Goal: Task Accomplishment & Management: Complete application form

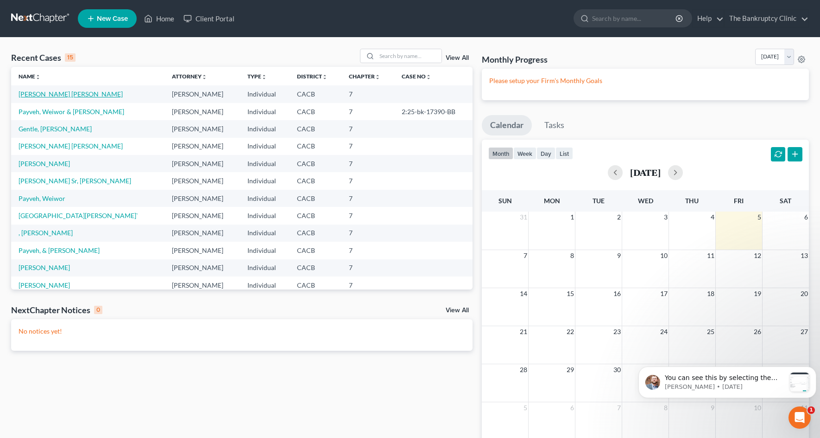
click at [45, 92] on link "[PERSON_NAME] [PERSON_NAME]" at bounding box center [71, 94] width 104 height 8
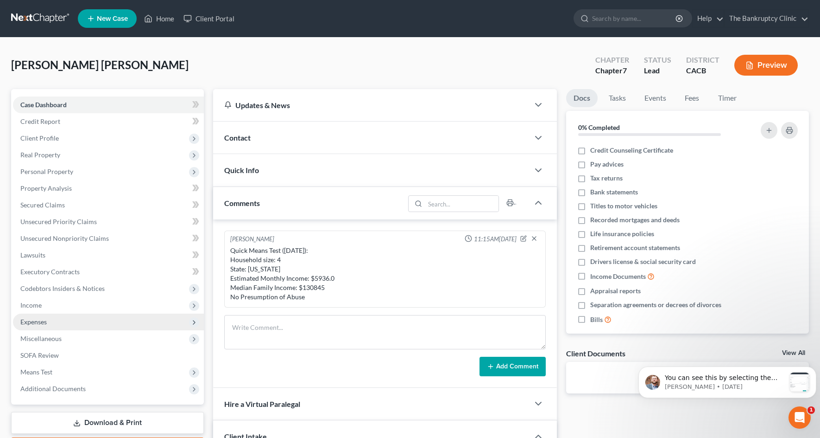
click at [38, 322] on span "Expenses" at bounding box center [33, 321] width 26 height 8
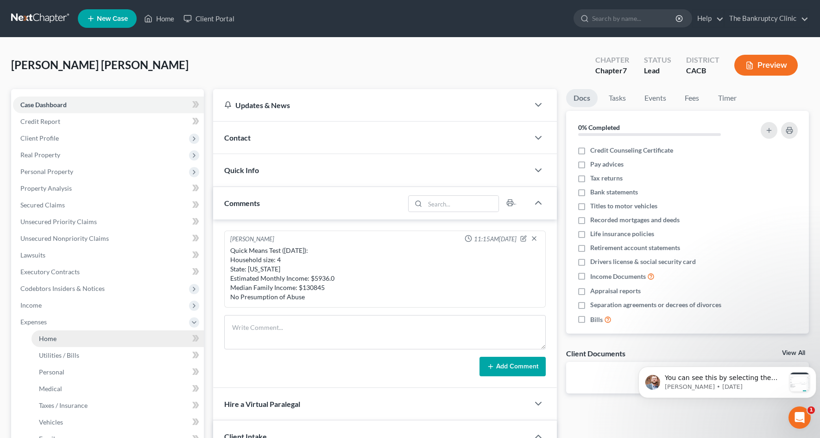
click at [44, 336] on span "Home" at bounding box center [48, 338] width 18 height 8
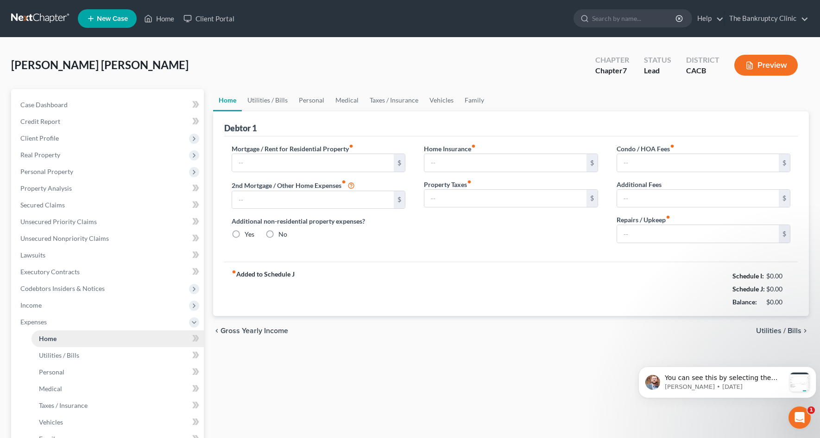
type input "1,800.00"
type input "0.00"
radio input "true"
type input "0.00"
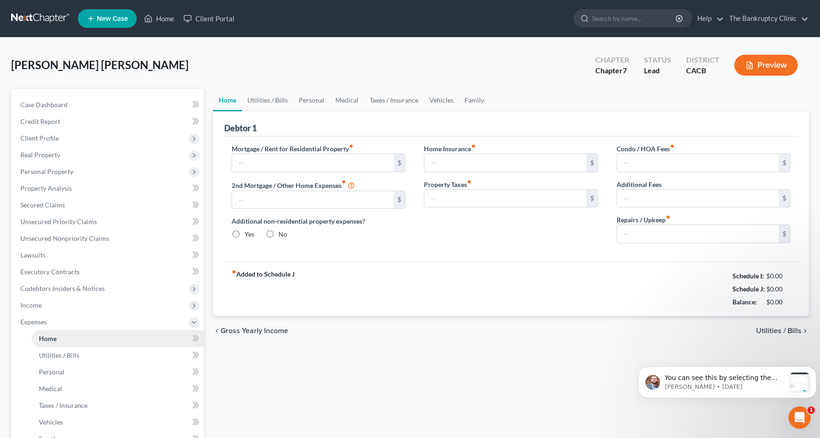
type input "0.00"
click at [262, 99] on link "Utilities / Bills" at bounding box center [267, 100] width 51 height 22
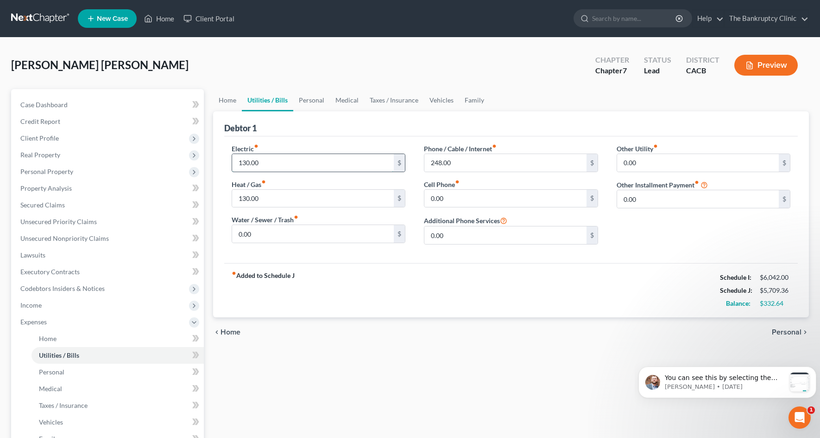
click at [261, 159] on input "130.00" at bounding box center [313, 163] width 162 height 18
click at [266, 199] on input "130.00" at bounding box center [313, 199] width 162 height 18
click at [262, 163] on input "260.00" at bounding box center [313, 163] width 162 height 18
type input "130.00"
click at [315, 100] on link "Personal" at bounding box center [311, 100] width 37 height 22
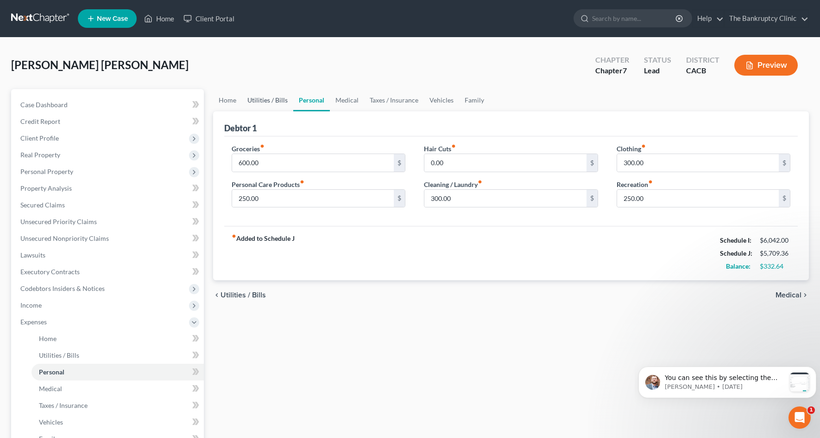
click at [279, 101] on link "Utilities / Bills" at bounding box center [267, 100] width 51 height 22
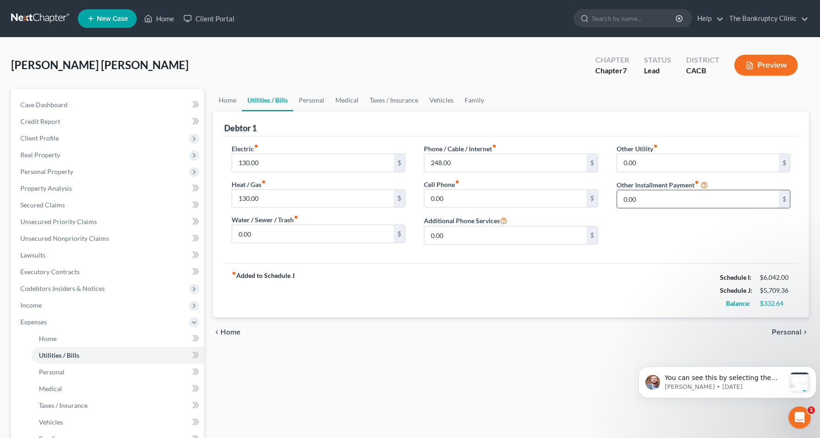
click at [645, 198] on input "0.00" at bounding box center [698, 199] width 162 height 18
type input "200.00"
click at [643, 226] on input "text" at bounding box center [703, 225] width 173 height 18
type input "School Tuition"
click at [313, 99] on link "Personal" at bounding box center [311, 100] width 37 height 22
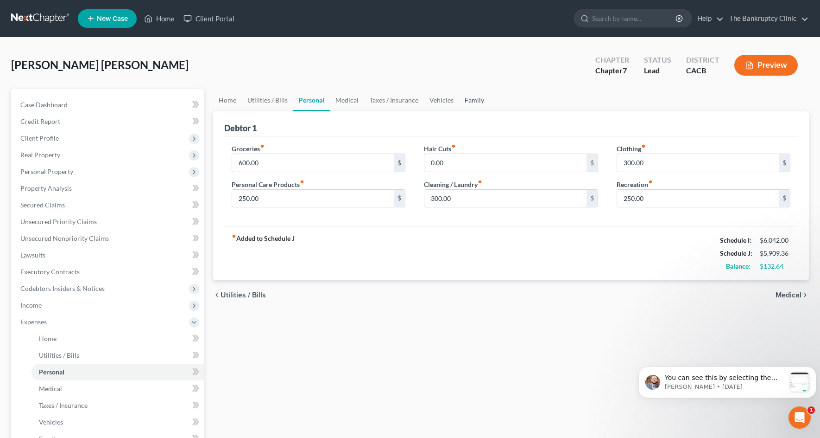
click at [467, 100] on link "Family" at bounding box center [474, 100] width 31 height 22
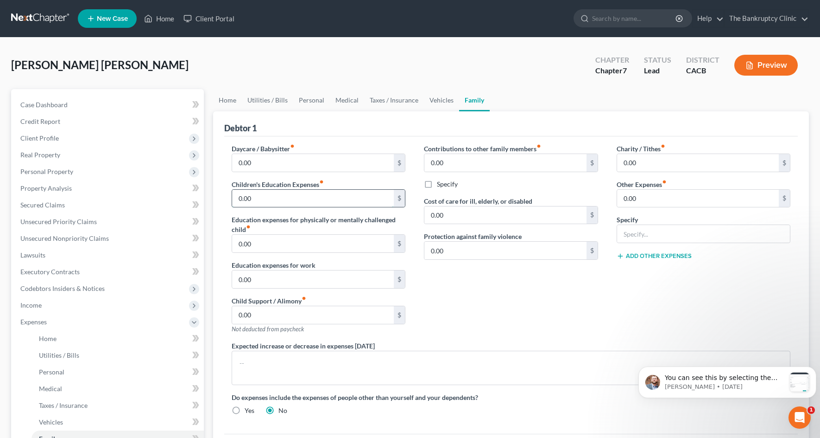
click at [281, 198] on input "0.00" at bounding box center [313, 199] width 162 height 18
type input "500.00"
click at [304, 99] on link "Personal" at bounding box center [311, 100] width 37 height 22
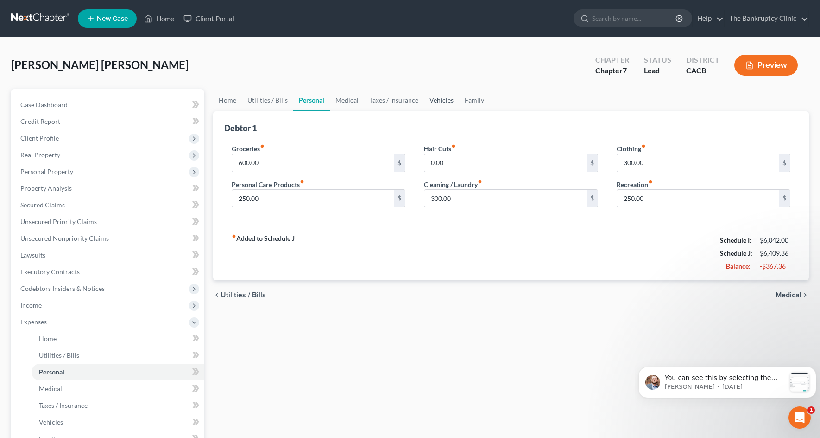
click at [443, 94] on link "Vehicles" at bounding box center [441, 100] width 35 height 22
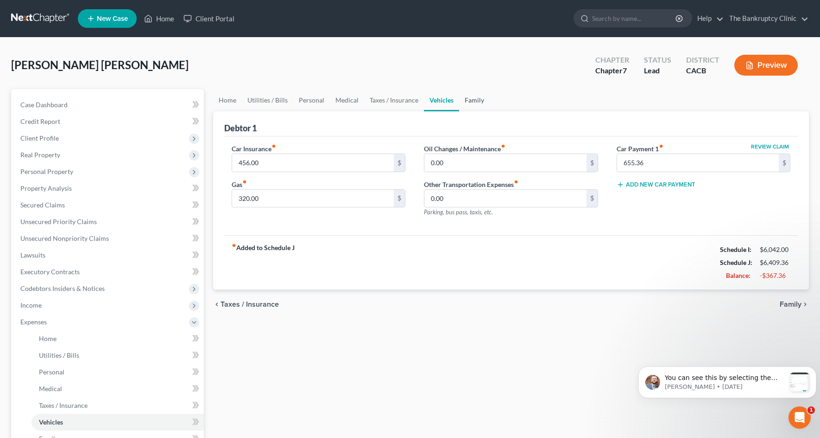
click at [469, 101] on link "Family" at bounding box center [474, 100] width 31 height 22
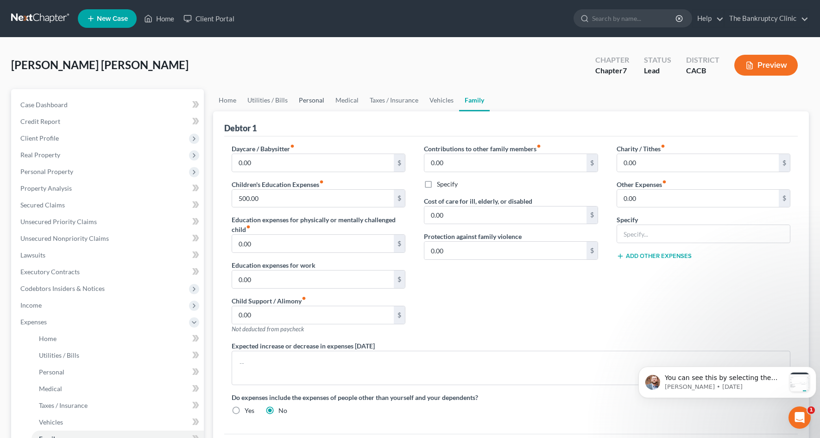
click at [315, 102] on link "Personal" at bounding box center [311, 100] width 37 height 22
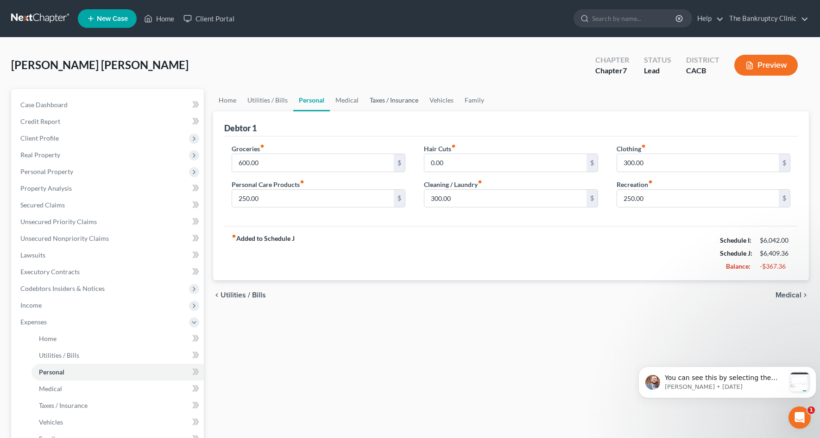
click at [382, 98] on link "Taxes / Insurance" at bounding box center [394, 100] width 60 height 22
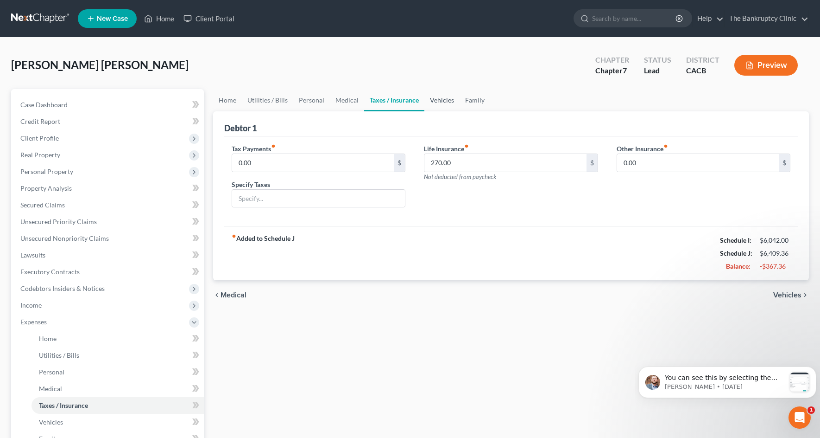
click at [431, 102] on link "Vehicles" at bounding box center [442, 100] width 35 height 22
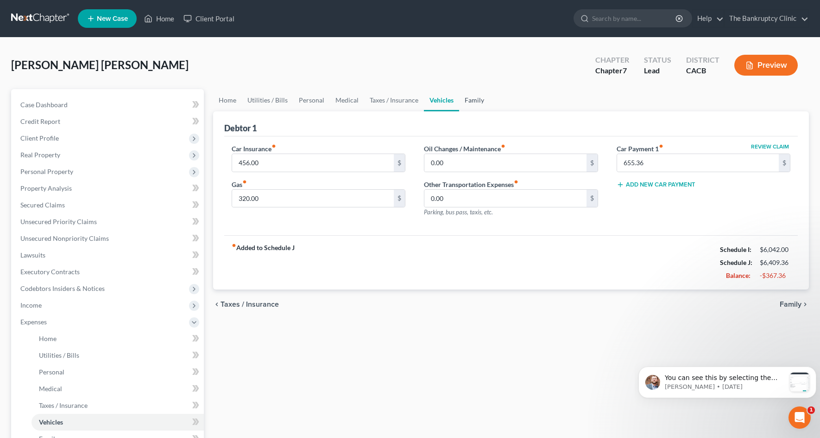
click at [476, 102] on link "Family" at bounding box center [474, 100] width 31 height 22
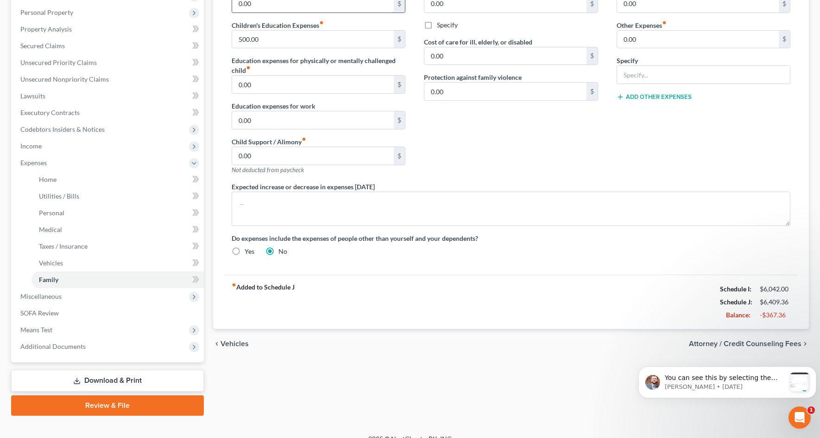
scroll to position [172, 0]
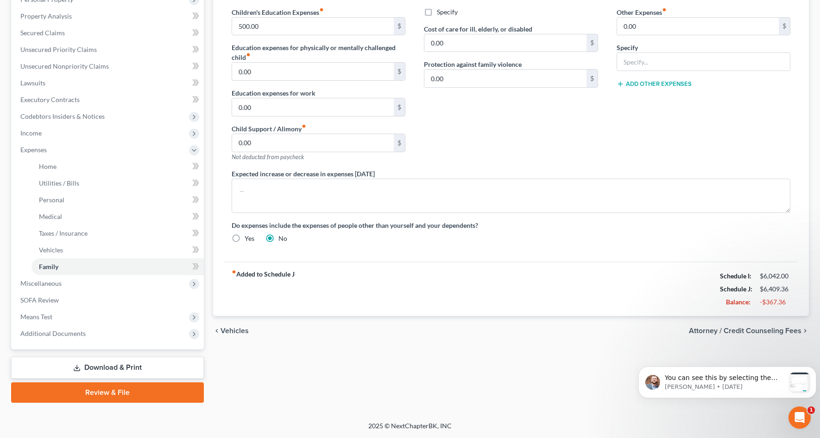
click at [107, 366] on link "Download & Print" at bounding box center [107, 367] width 193 height 22
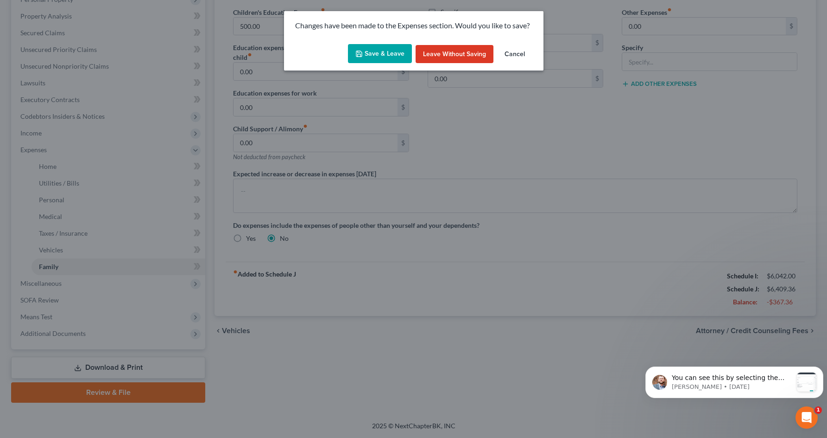
click at [391, 49] on button "Save & Leave" at bounding box center [380, 53] width 64 height 19
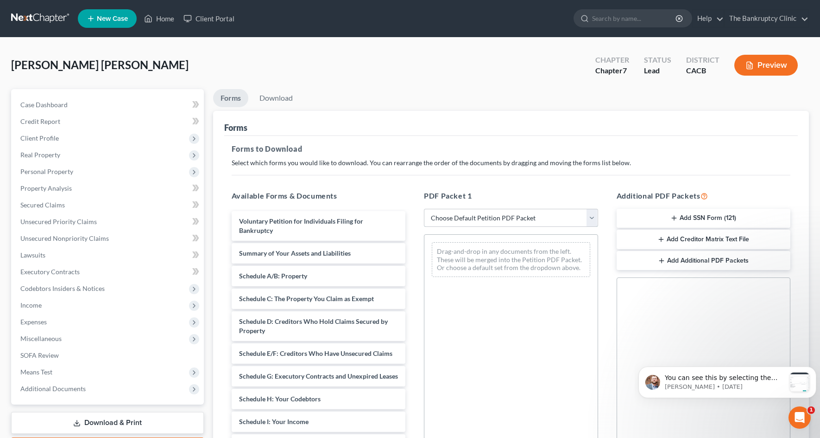
click at [593, 216] on select "Choose Default Petition PDF Packet Complete Bankruptcy Petition (all forms and …" at bounding box center [511, 218] width 174 height 19
select select "0"
click at [424, 209] on select "Choose Default Petition PDF Packet Complete Bankruptcy Petition (all forms and …" at bounding box center [511, 218] width 174 height 19
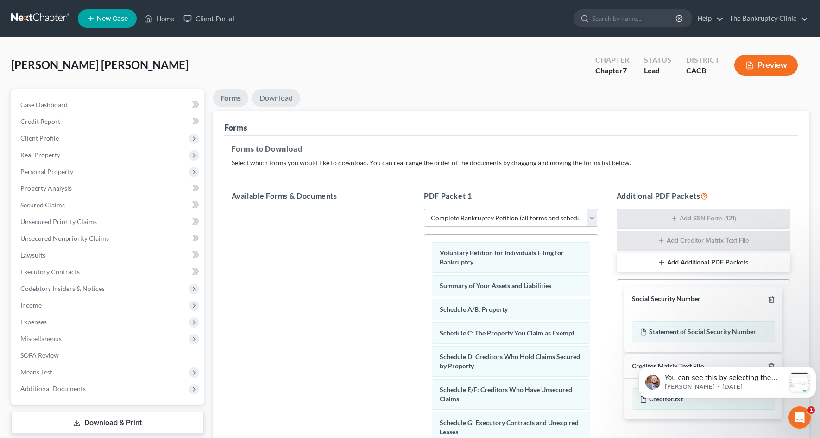
click at [282, 98] on link "Download" at bounding box center [276, 98] width 48 height 18
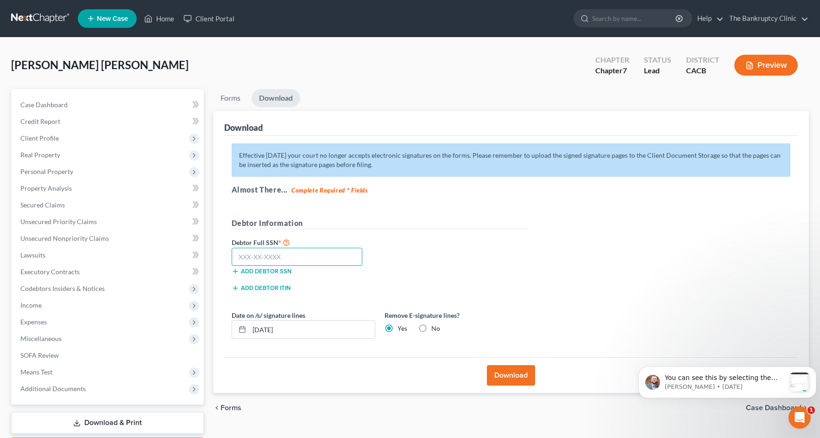
click at [286, 255] on input "text" at bounding box center [297, 256] width 131 height 19
type input "612-68-9872"
click at [302, 332] on input "[DATE]" at bounding box center [312, 329] width 126 height 18
type input "0"
click at [524, 375] on button "Download" at bounding box center [511, 375] width 48 height 20
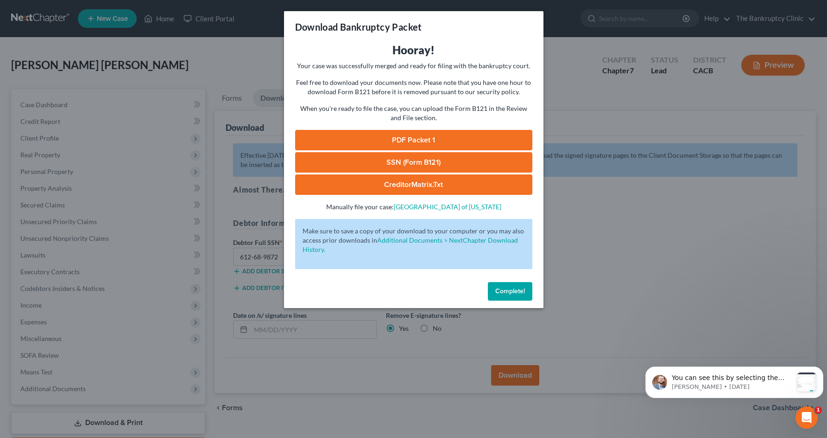
click at [391, 138] on link "PDF Packet 1" at bounding box center [413, 140] width 237 height 20
